Goal: Navigation & Orientation: Find specific page/section

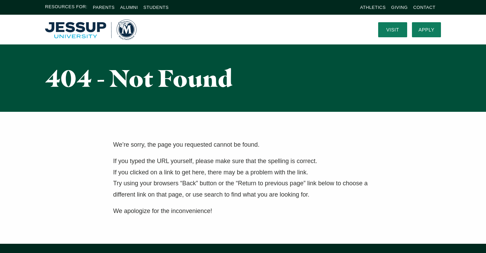
click at [66, 31] on img "Home" at bounding box center [90, 29] width 91 height 20
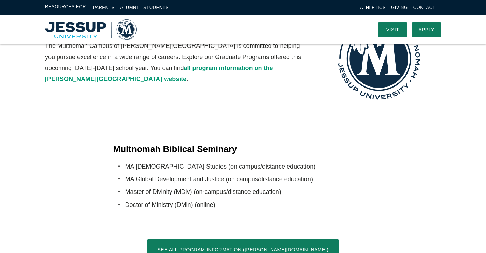
scroll to position [1271, 0]
click at [127, 7] on link "Alumni" at bounding box center [129, 7] width 18 height 5
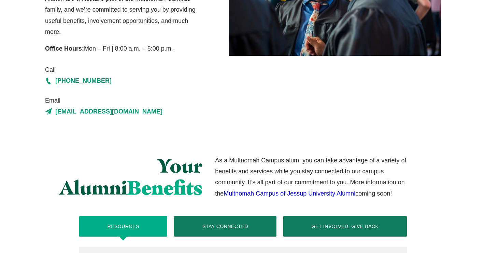
scroll to position [132, 0]
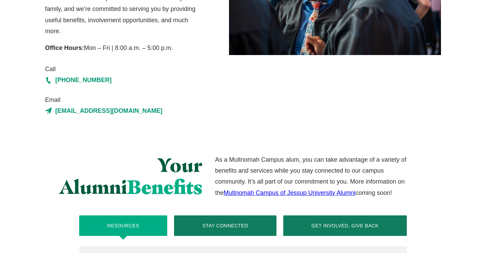
click at [254, 193] on link "Multnomah Campus of Jessup University Alumni" at bounding box center [290, 192] width 132 height 7
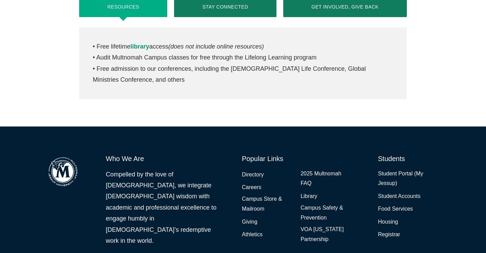
scroll to position [350, 0]
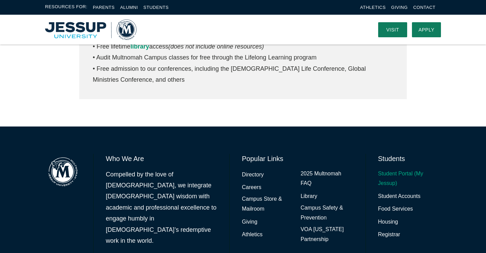
click at [392, 172] on link "Student Portal (My Jessup)" at bounding box center [409, 179] width 63 height 20
